Goal: Transaction & Acquisition: Purchase product/service

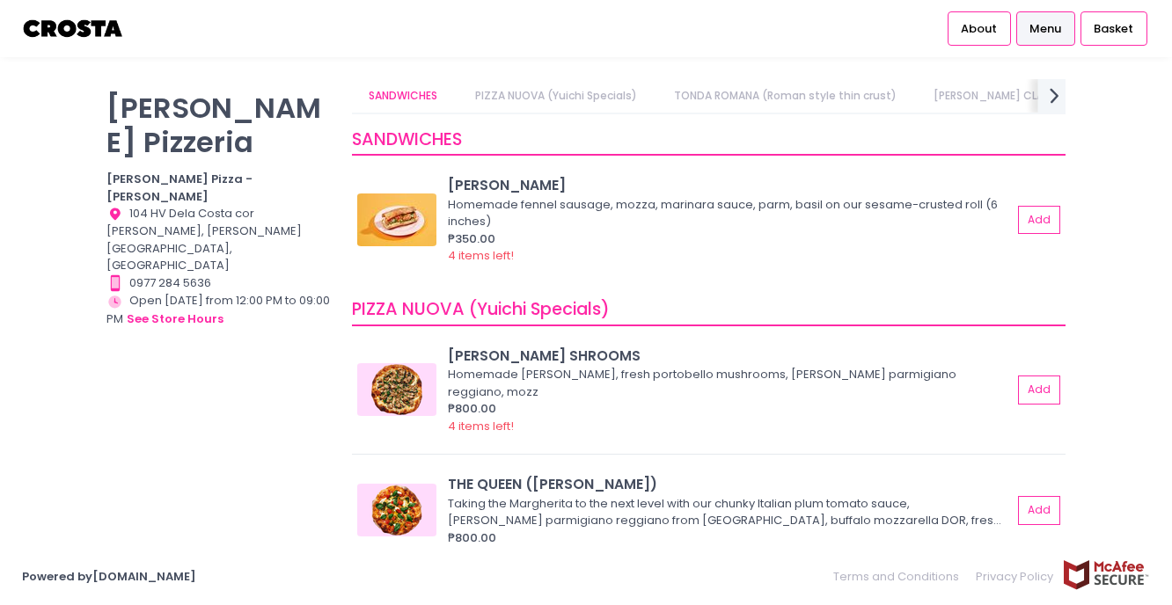
click at [1048, 102] on icon "next Created with Sketch." at bounding box center [1055, 96] width 26 height 26
click at [506, 87] on link "[PERSON_NAME] CLASSICS (white base)" at bounding box center [546, 95] width 248 height 33
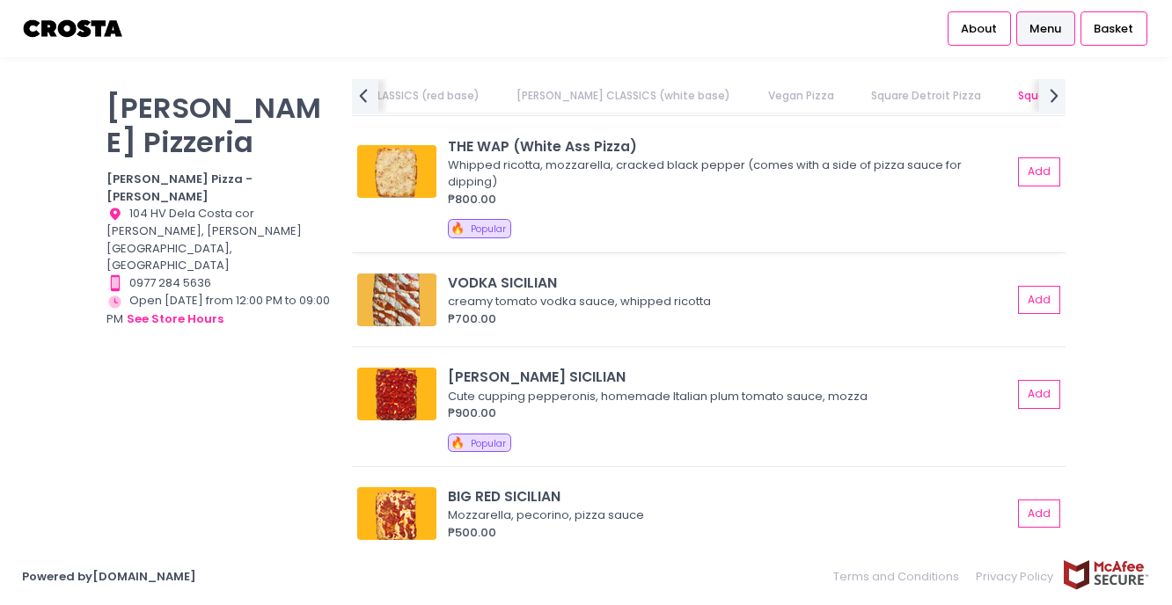
scroll to position [2758, 0]
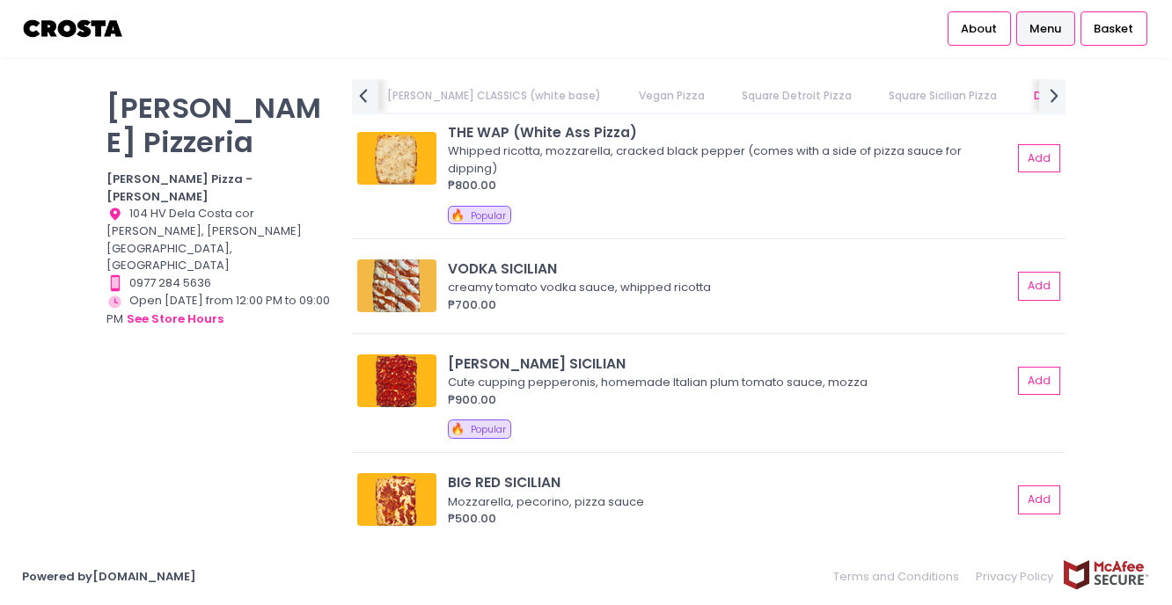
scroll to position [2749, 0]
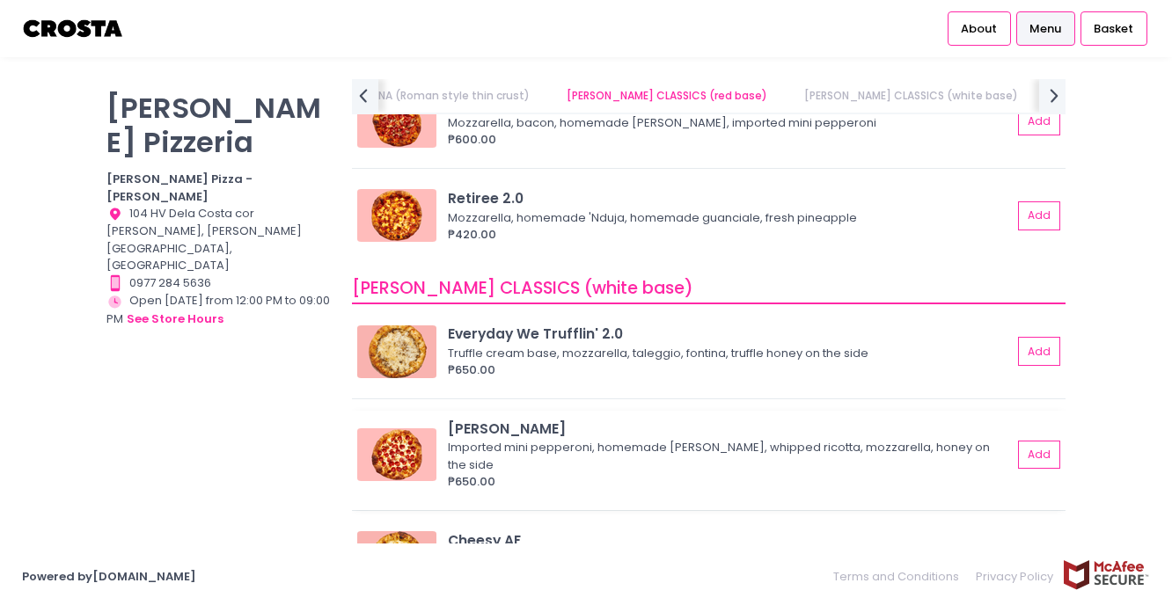
scroll to position [1007, 0]
